Goal: Information Seeking & Learning: Check status

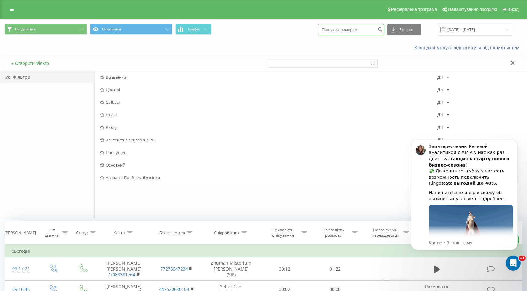
click at [367, 31] on input at bounding box center [350, 29] width 66 height 11
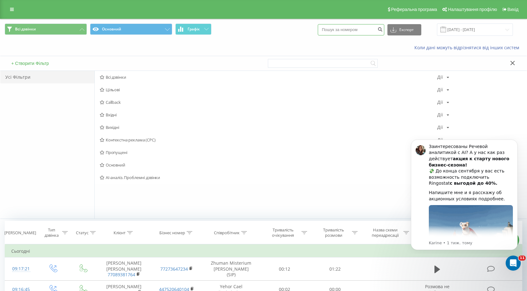
paste input "380672326202"
type input "380672326202"
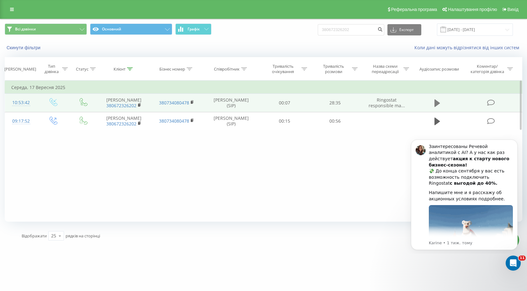
click at [434, 104] on icon at bounding box center [437, 103] width 6 height 8
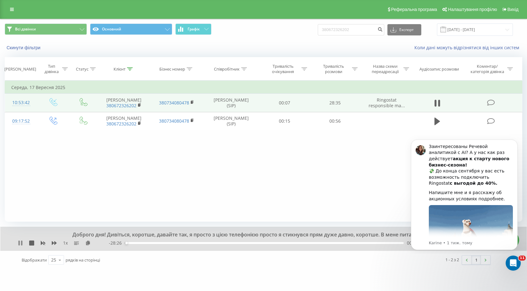
click at [18, 244] on icon at bounding box center [18, 242] width 1 height 5
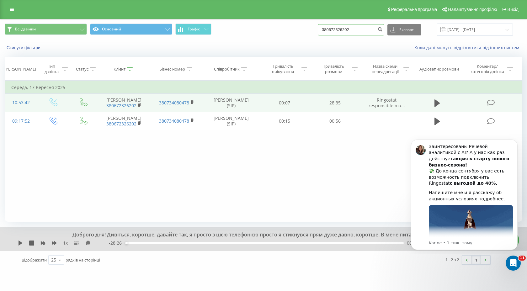
click at [370, 33] on input "380672326202" at bounding box center [350, 29] width 66 height 11
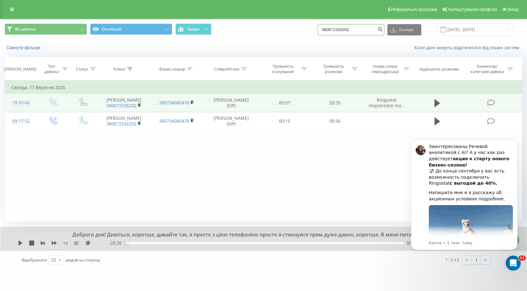
drag, startPoint x: 361, startPoint y: 32, endPoint x: 300, endPoint y: 32, distance: 61.4
click at [300, 32] on div "Всі дзвінки Основний Графік 380672326202 Експорт .csv .xls .xlsx 22.06.2025 - 2…" at bounding box center [263, 30] width 517 height 12
type input "38067232620"
drag, startPoint x: 364, startPoint y: 30, endPoint x: 280, endPoint y: 31, distance: 84.0
click at [280, 31] on div "Всі дзвінки Основний Графік 38067232620 Експорт .csv .xls .xlsx 22.06.2025 - 22…" at bounding box center [263, 30] width 517 height 12
